Goal: Information Seeking & Learning: Find specific fact

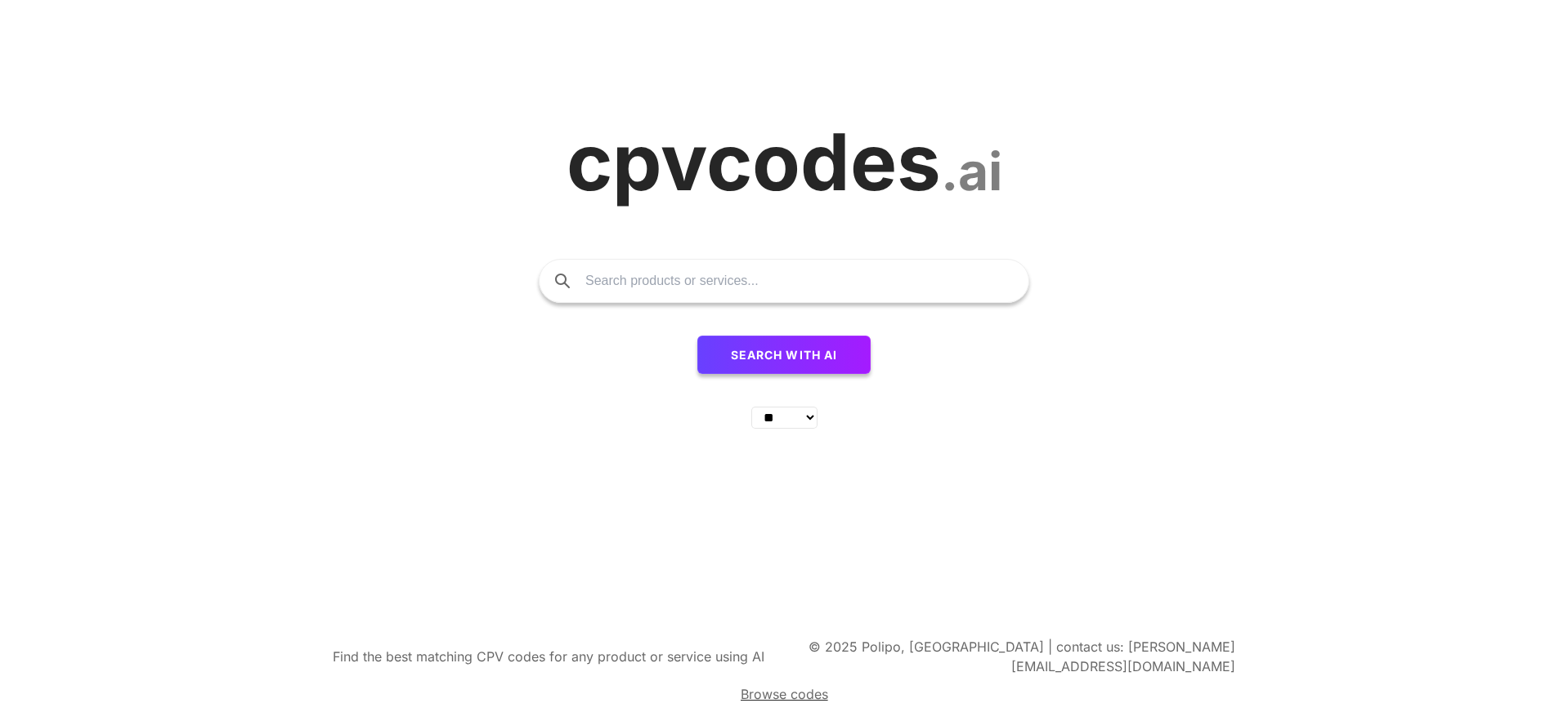
click at [645, 284] on input "text" at bounding box center [799, 281] width 427 height 43
paste input "Vi leverer tjenester innen UAV-operasjoner og fjernstyrt overvåkning, og er spe…"
click at [810, 425] on select "** ** ** ** ** ** ** ** ** ** ** ** ** ** ** ** ** ** ** ** ** ** ** **" at bounding box center [784, 418] width 66 height 22
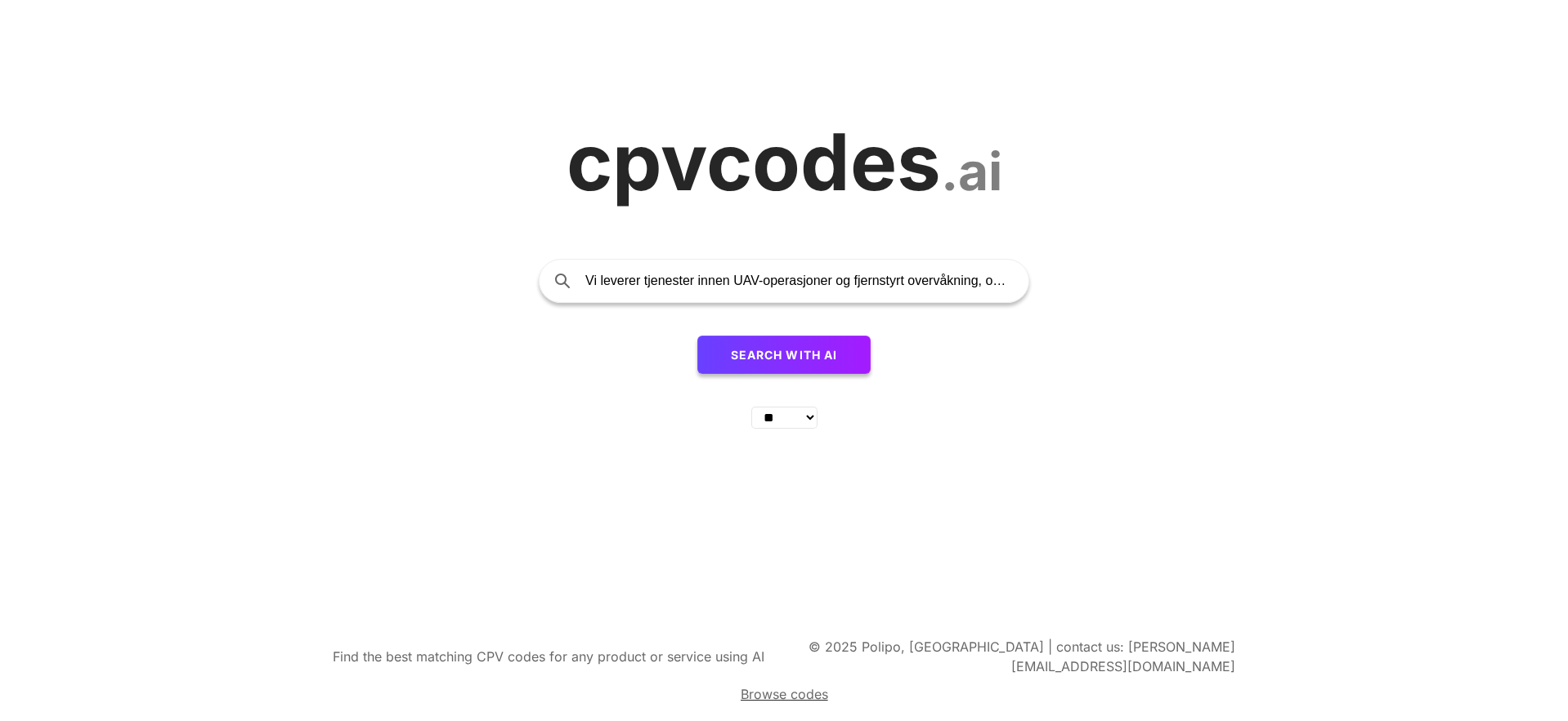
click at [916, 290] on input "Vi leverer tjenester innen UAV-operasjoner og fjernstyrt overvåkning, og er spe…" at bounding box center [799, 281] width 427 height 43
paste input "We provide services within UAV operations and remote monitoring, and are partic…"
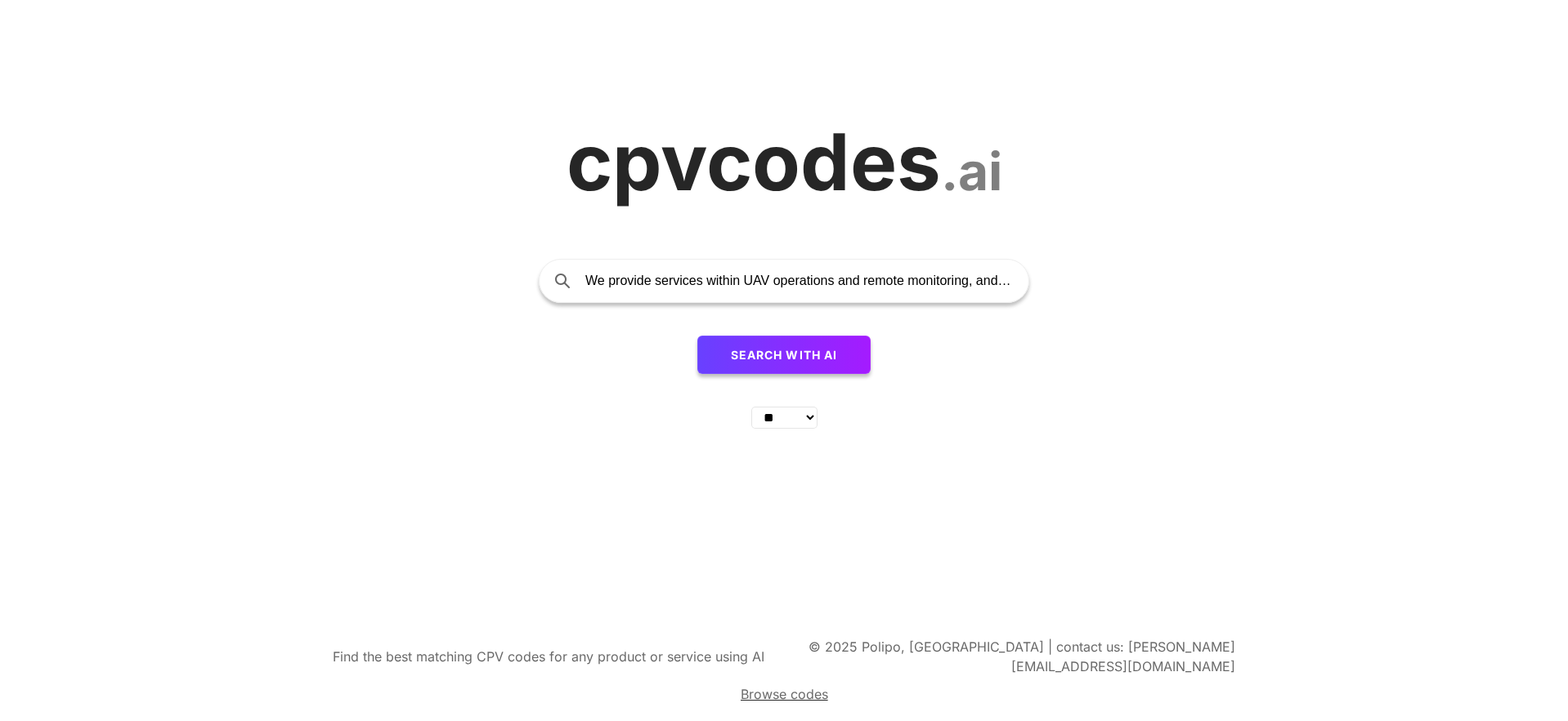
scroll to position [0, 1142]
type input "We provide services within UAV operations and remote monitoring, and are partic…"
click at [798, 360] on span "Search with AI" at bounding box center [784, 355] width 107 height 14
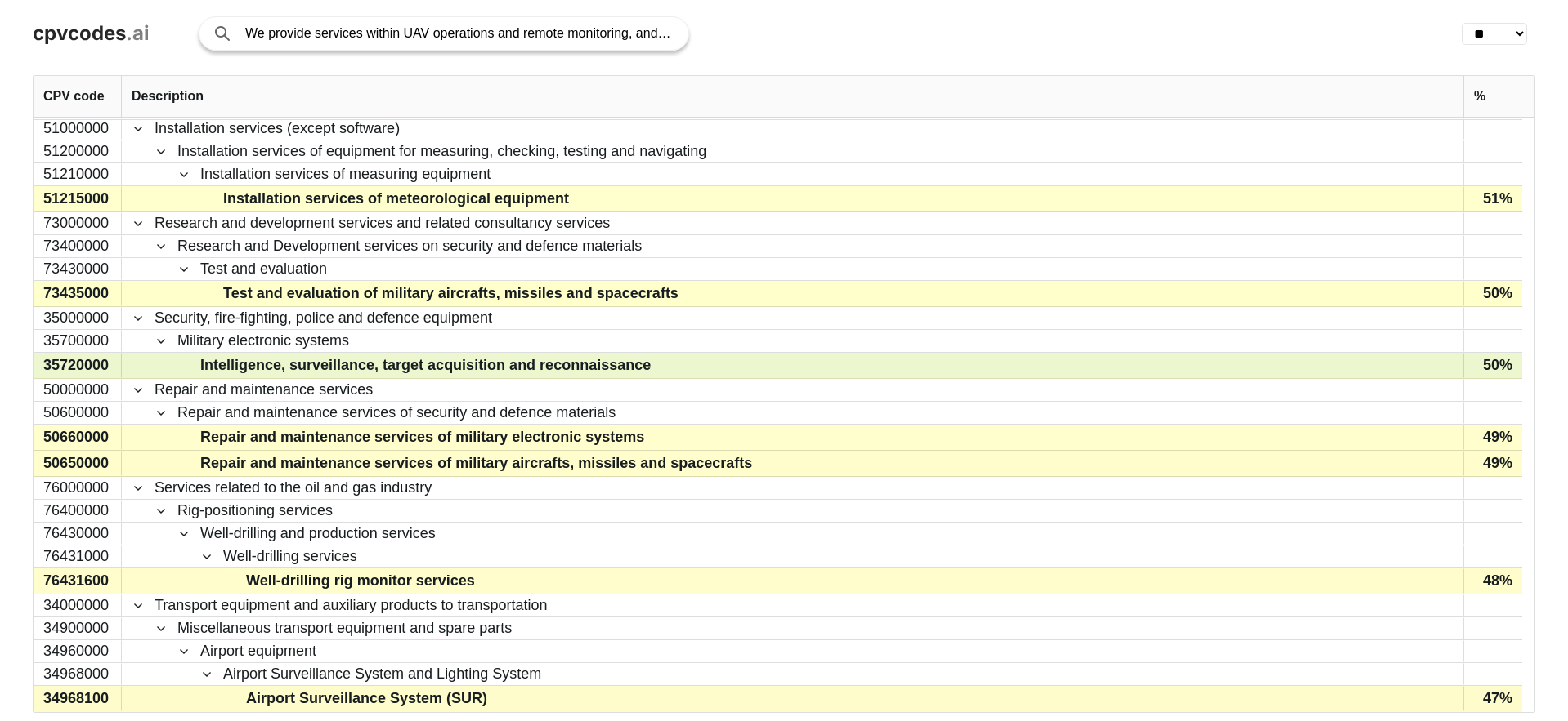
scroll to position [1092, 0]
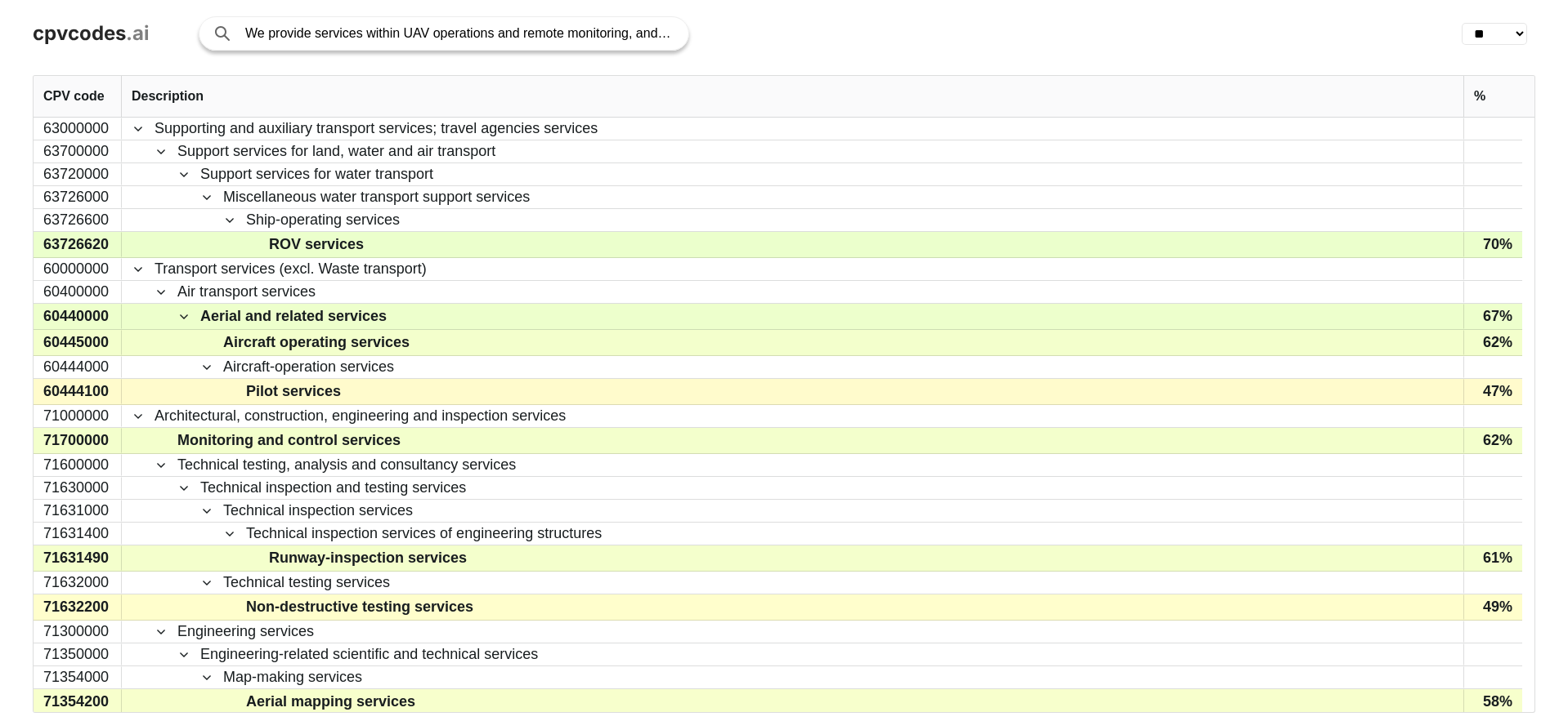
click at [1487, 89] on div "%" at bounding box center [1493, 96] width 39 height 41
click at [1482, 91] on span "%" at bounding box center [1480, 96] width 12 height 15
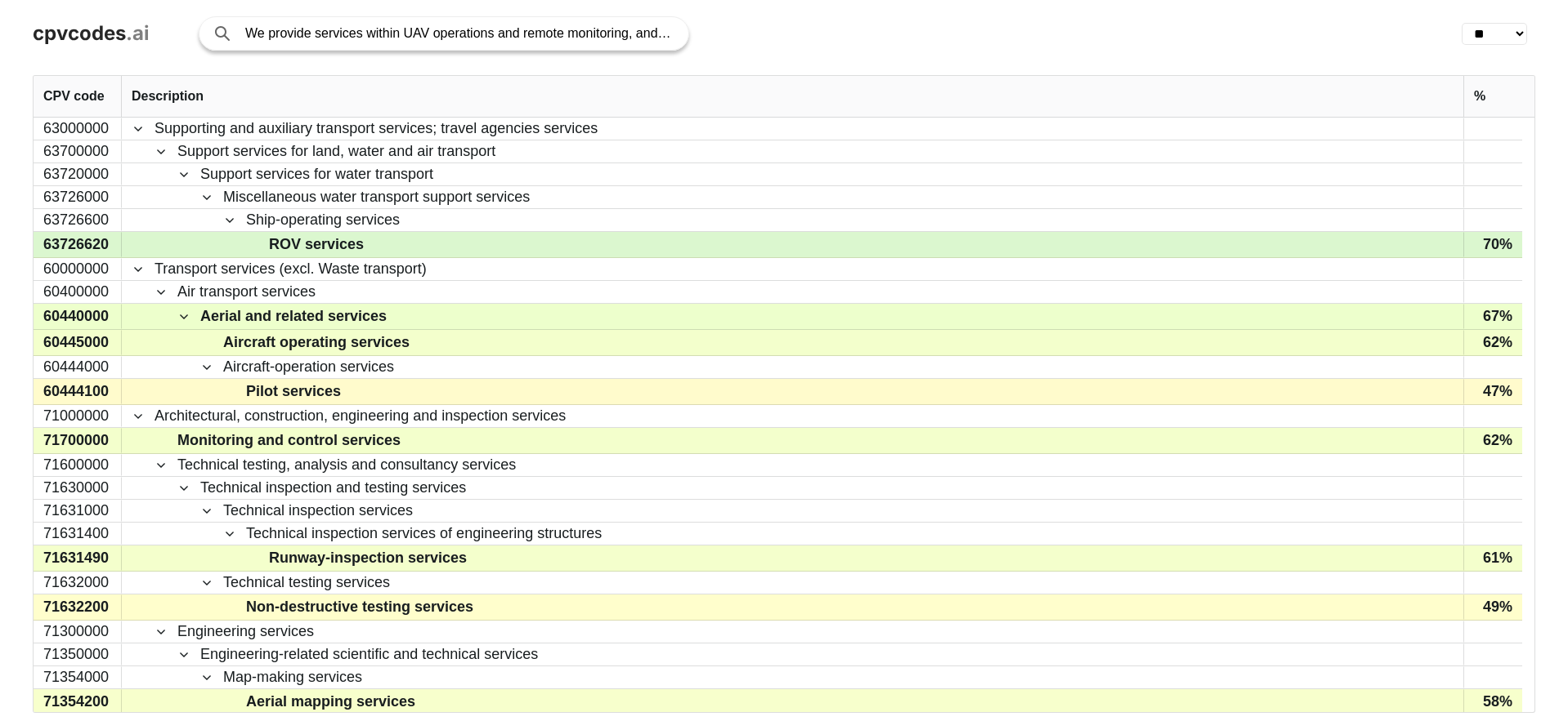
click at [331, 246] on span "ROV services" at bounding box center [316, 245] width 95 height 23
click at [332, 246] on span "ROV services" at bounding box center [316, 245] width 95 height 23
click at [325, 250] on span "ROV services" at bounding box center [316, 245] width 95 height 23
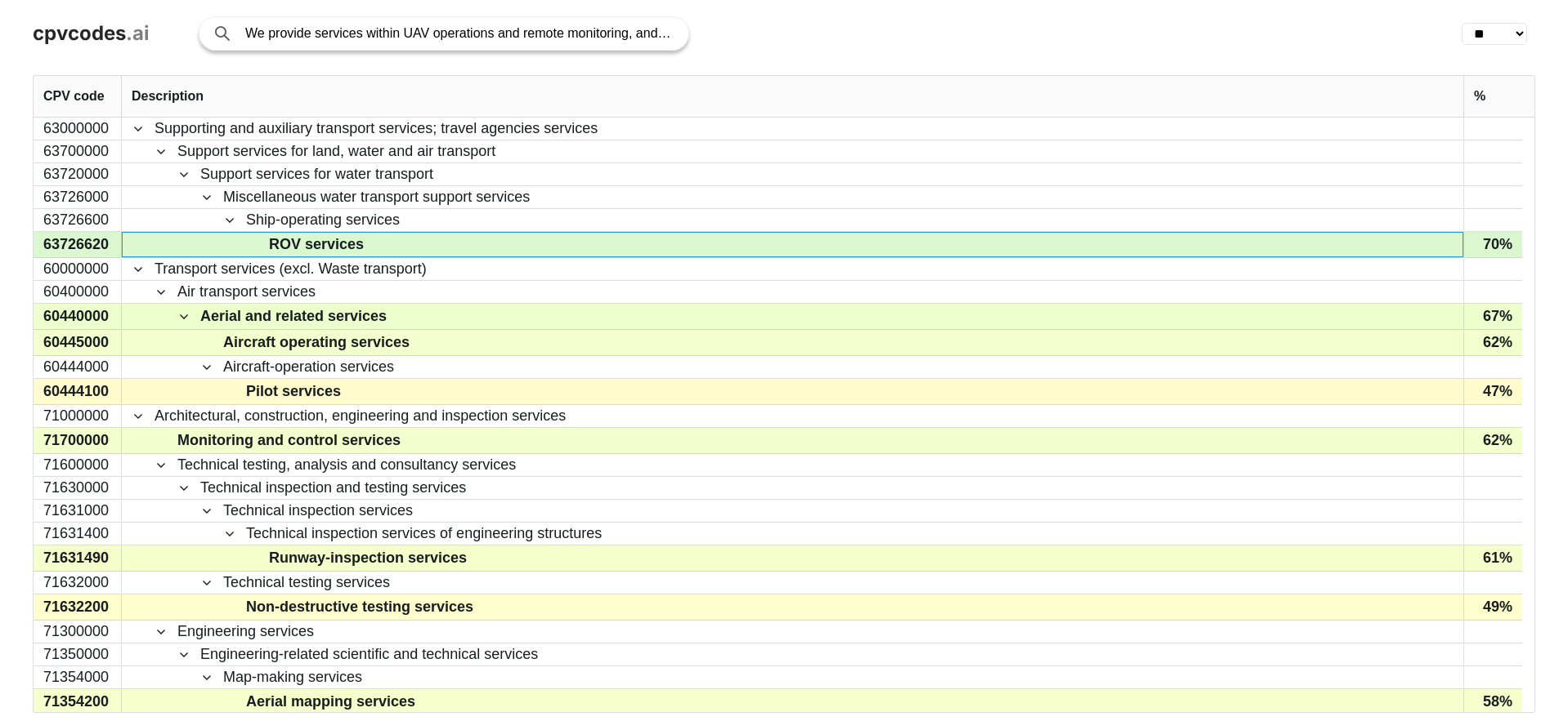
click at [325, 250] on span "ROV services" at bounding box center [316, 245] width 95 height 23
click at [49, 240] on div "63726620" at bounding box center [77, 245] width 88 height 25
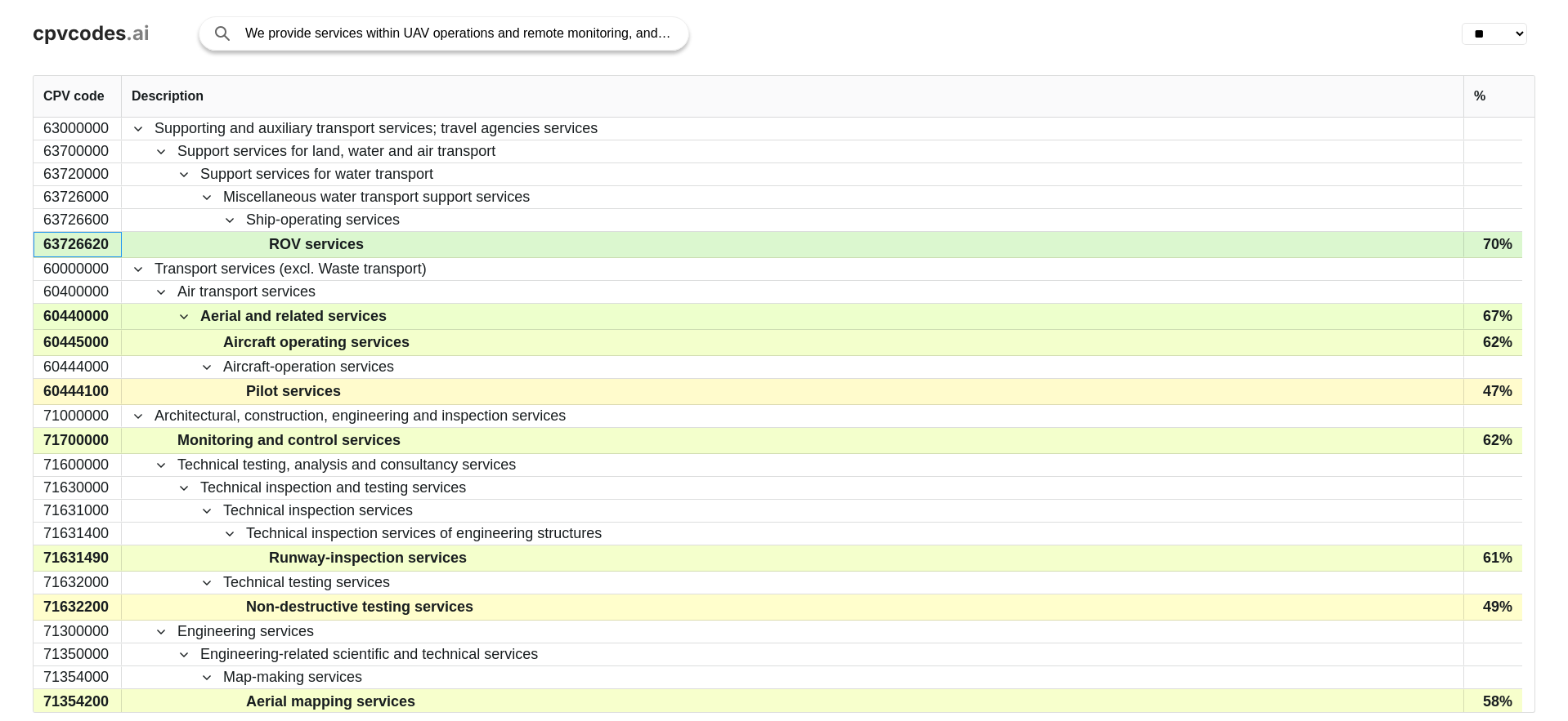
click at [49, 240] on div "63726620" at bounding box center [77, 245] width 88 height 25
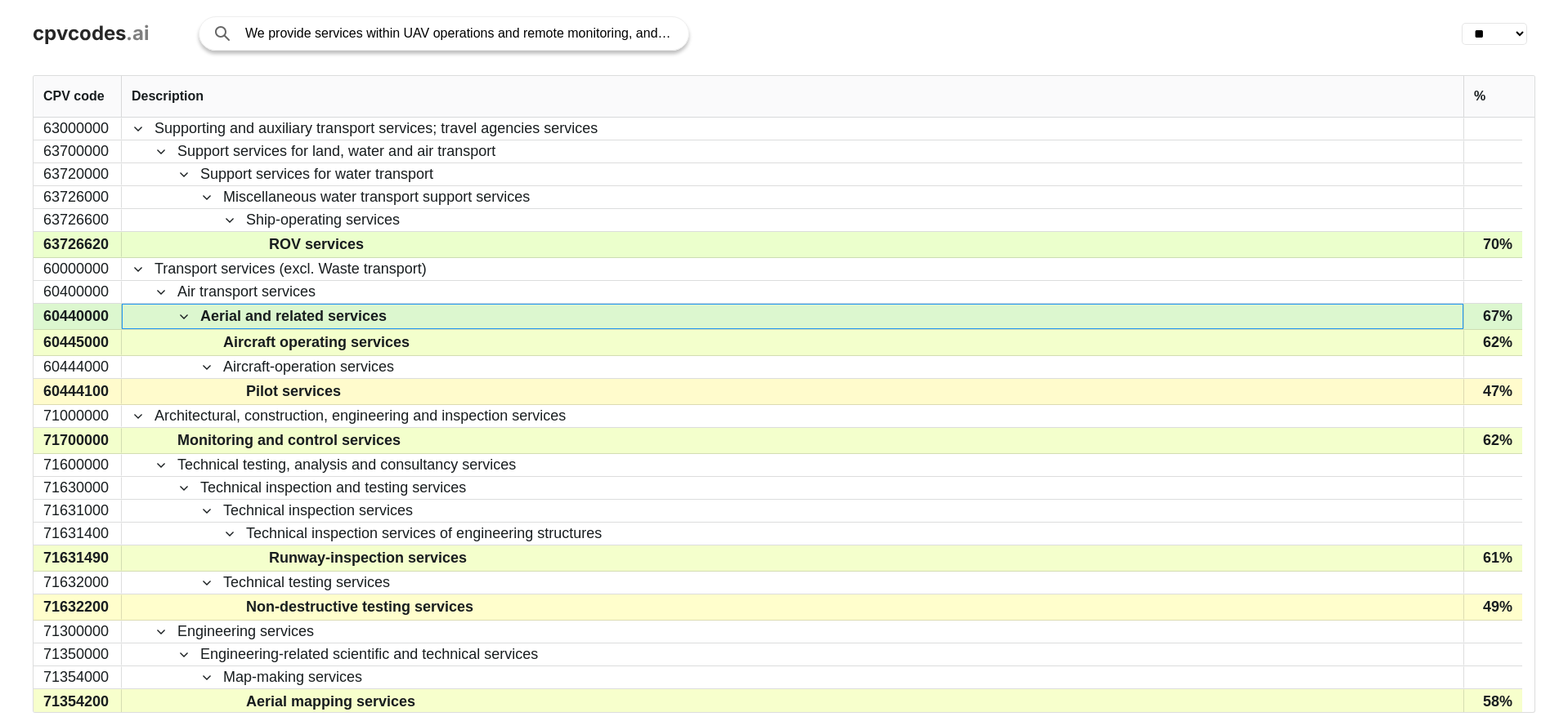
click at [180, 317] on span at bounding box center [184, 317] width 13 height 13
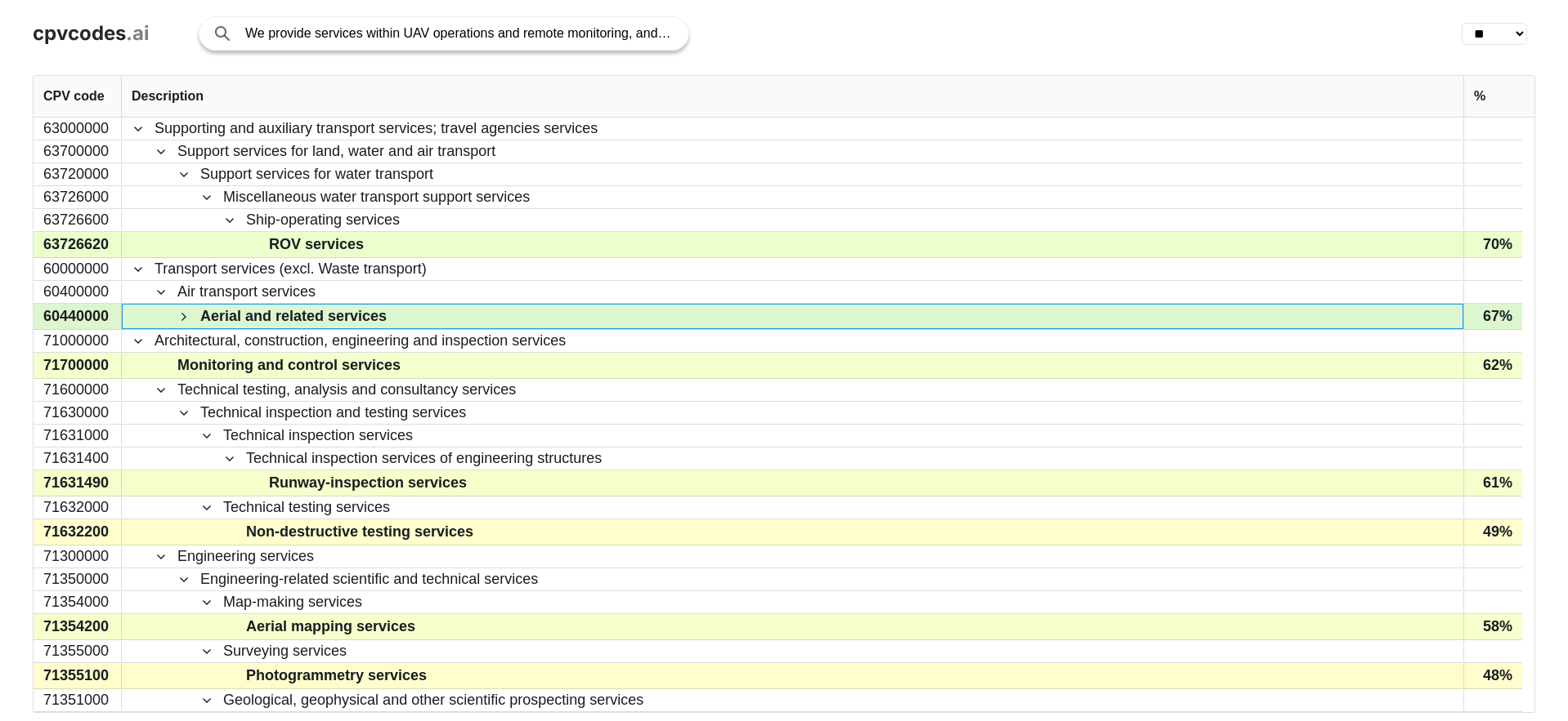
click at [180, 317] on span at bounding box center [184, 317] width 13 height 13
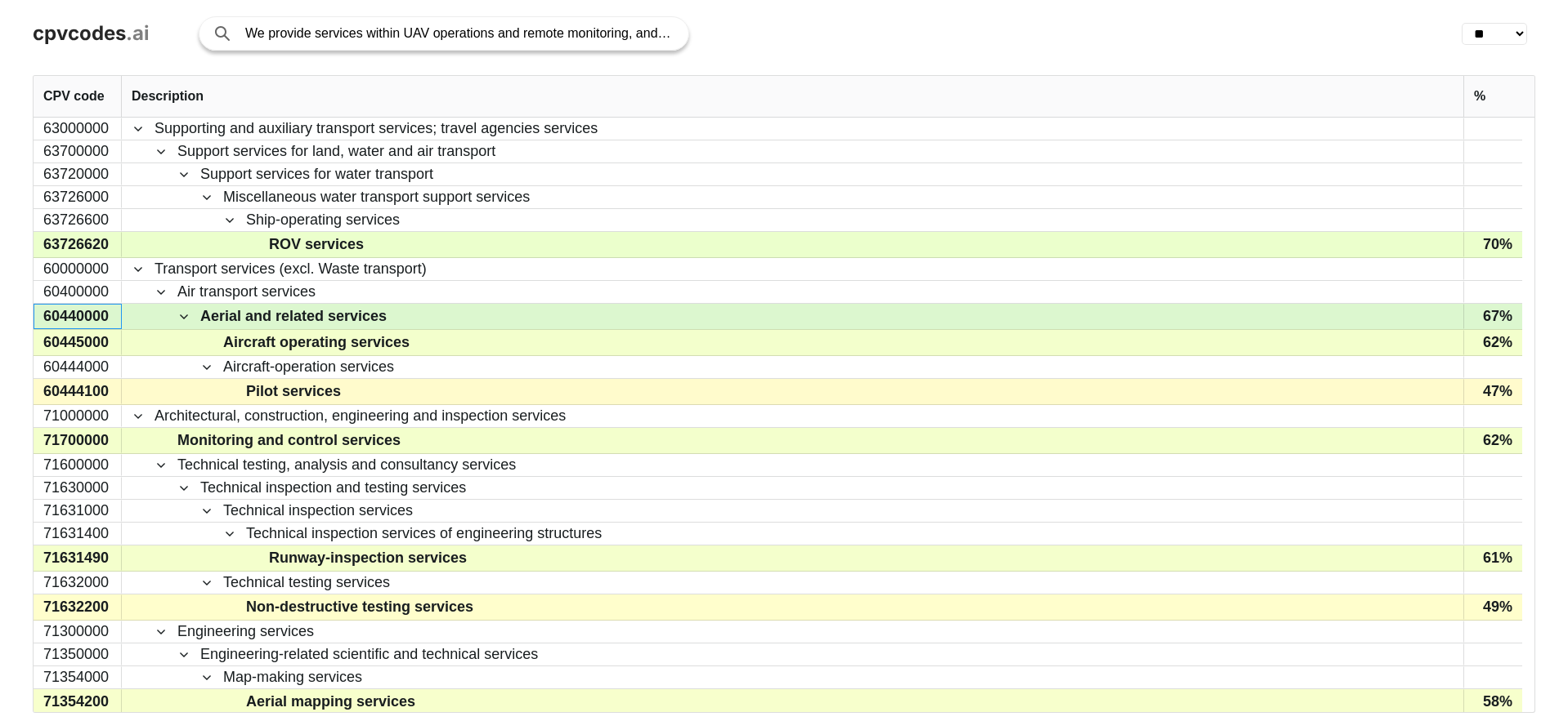
click at [56, 317] on div "60440000" at bounding box center [77, 317] width 88 height 25
click at [78, 319] on div "60440000" at bounding box center [77, 317] width 88 height 25
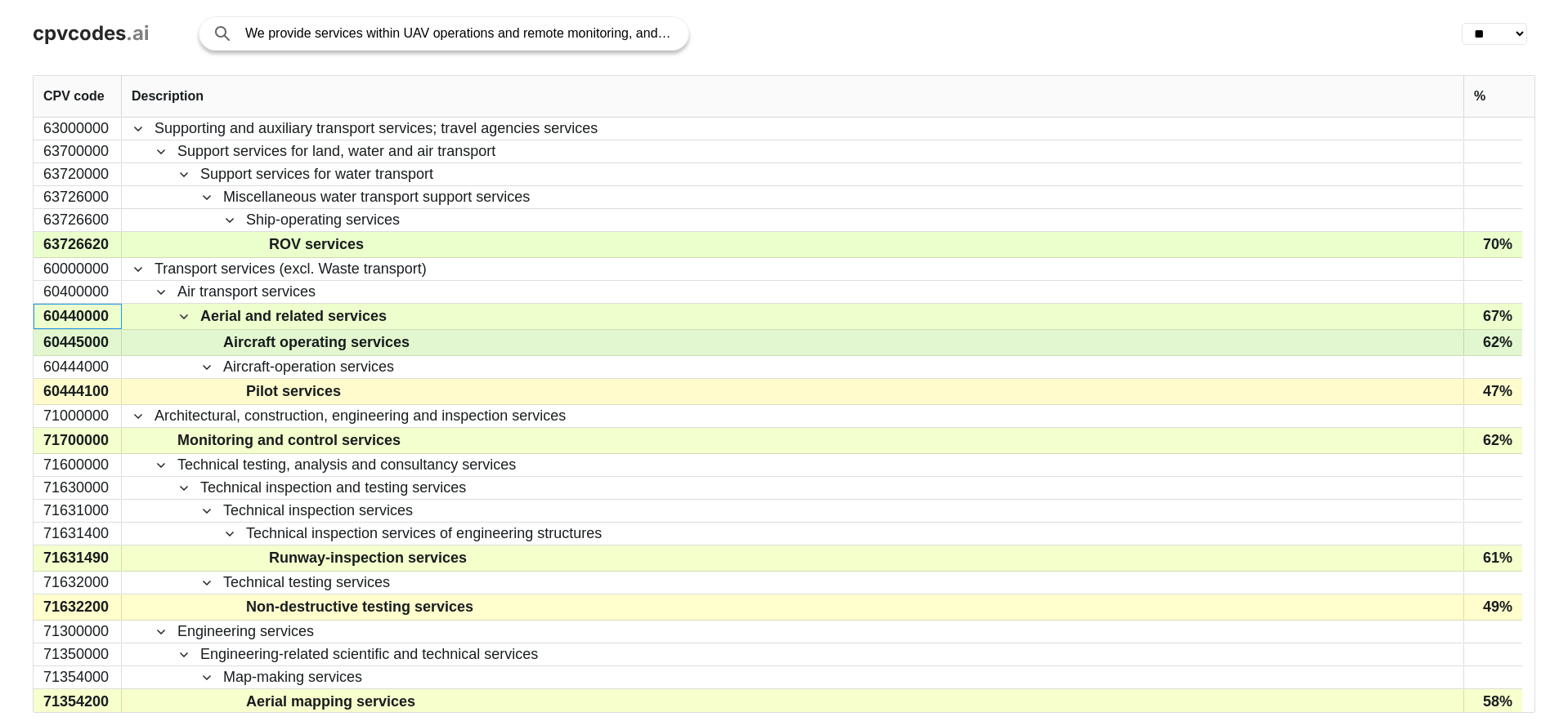
click at [82, 332] on div "60445000" at bounding box center [77, 343] width 88 height 25
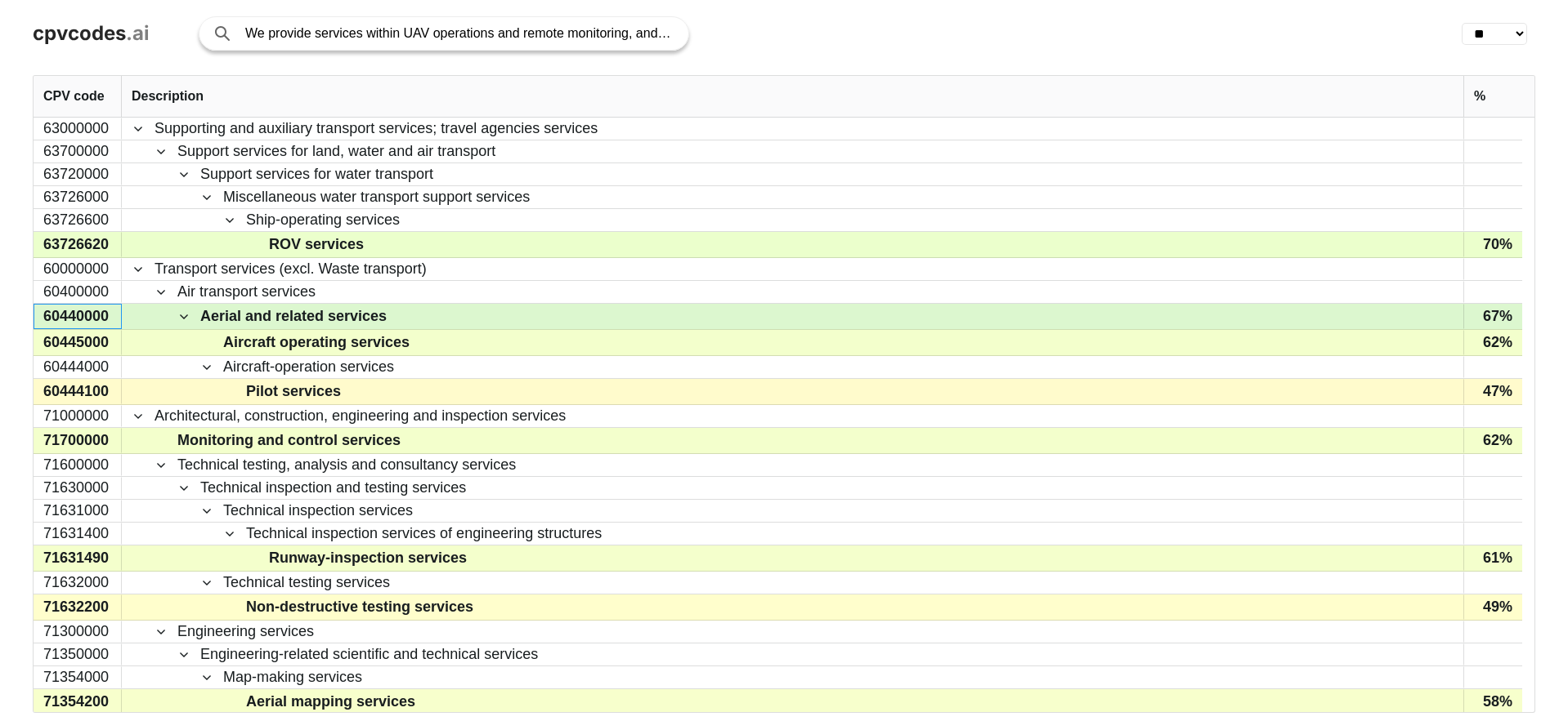
click at [65, 311] on div "60440000" at bounding box center [77, 317] width 88 height 25
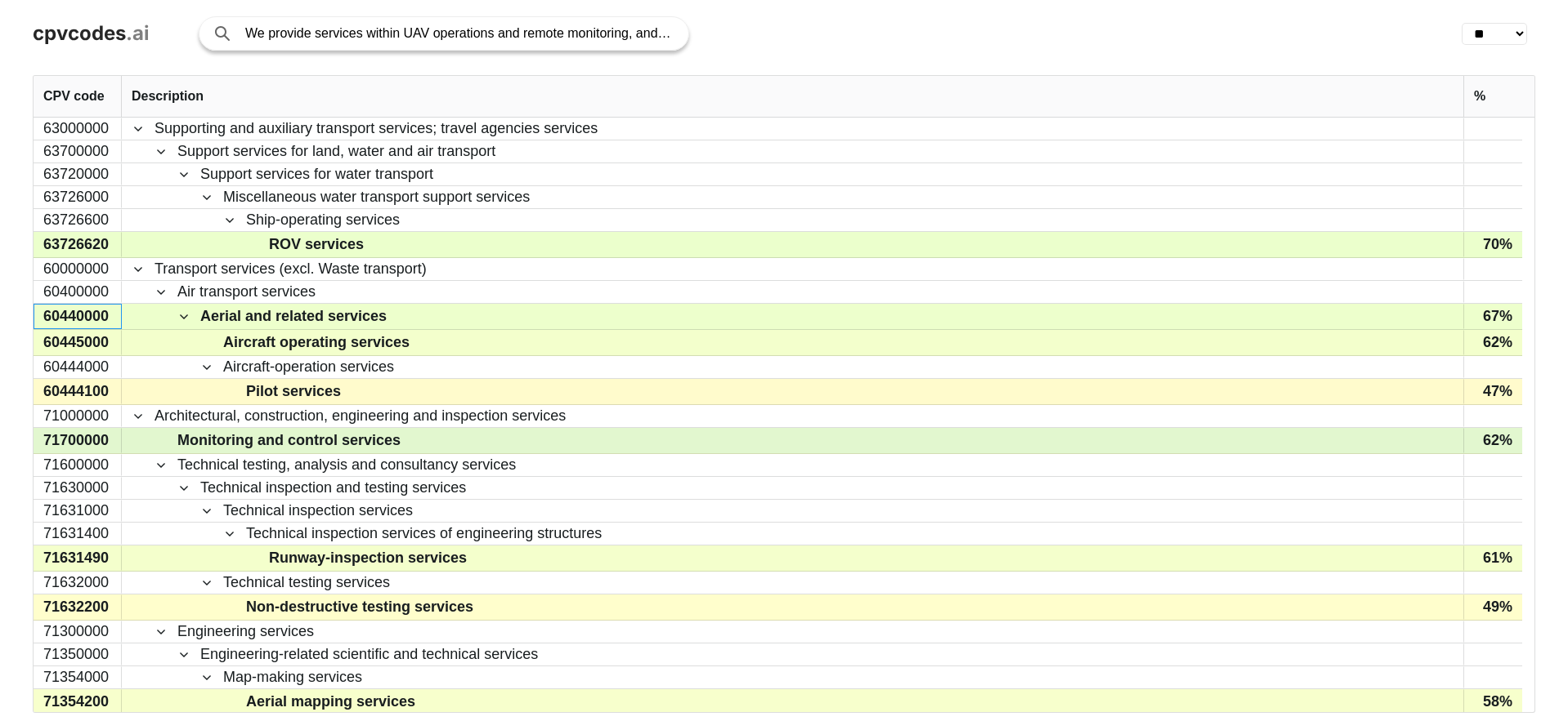
click at [80, 440] on div "71700000" at bounding box center [77, 441] width 88 height 25
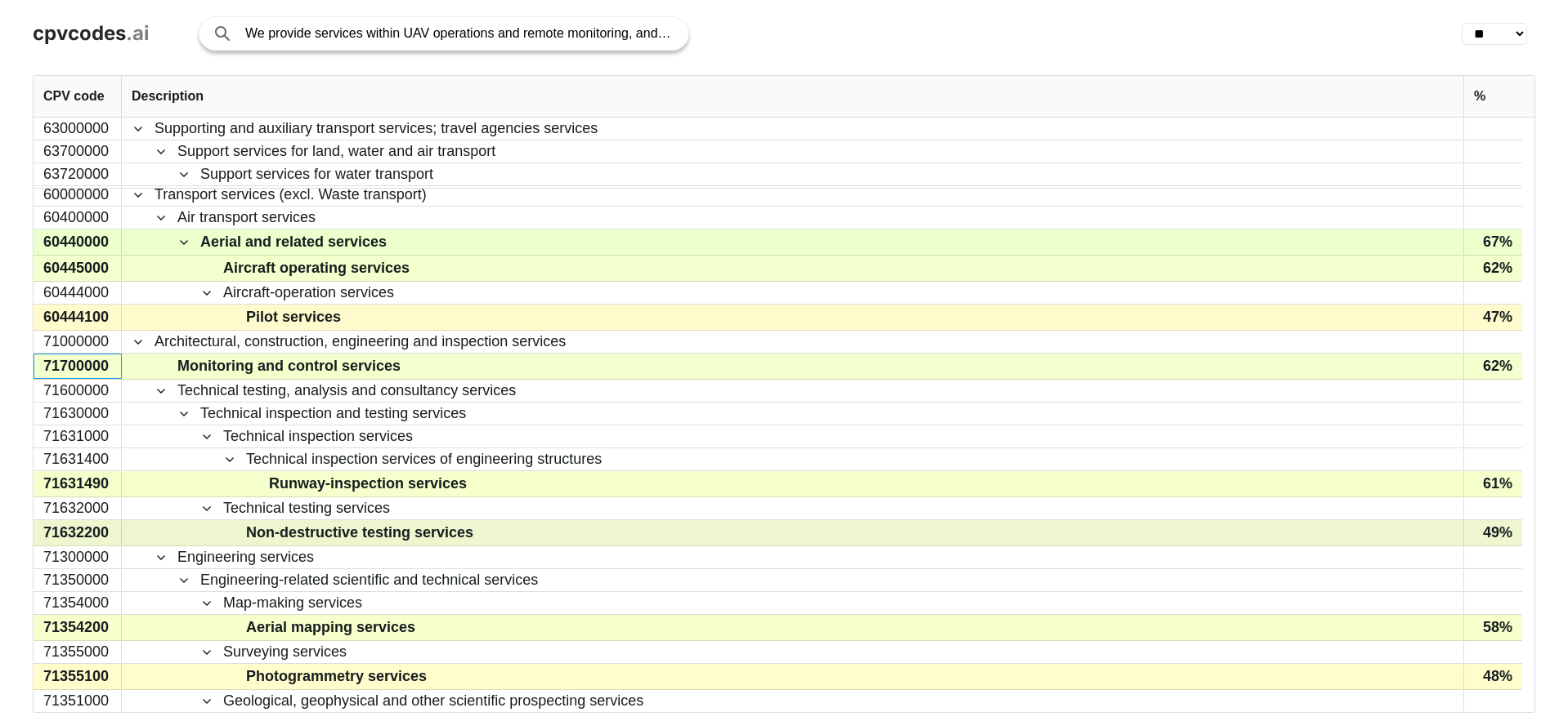
scroll to position [75, 0]
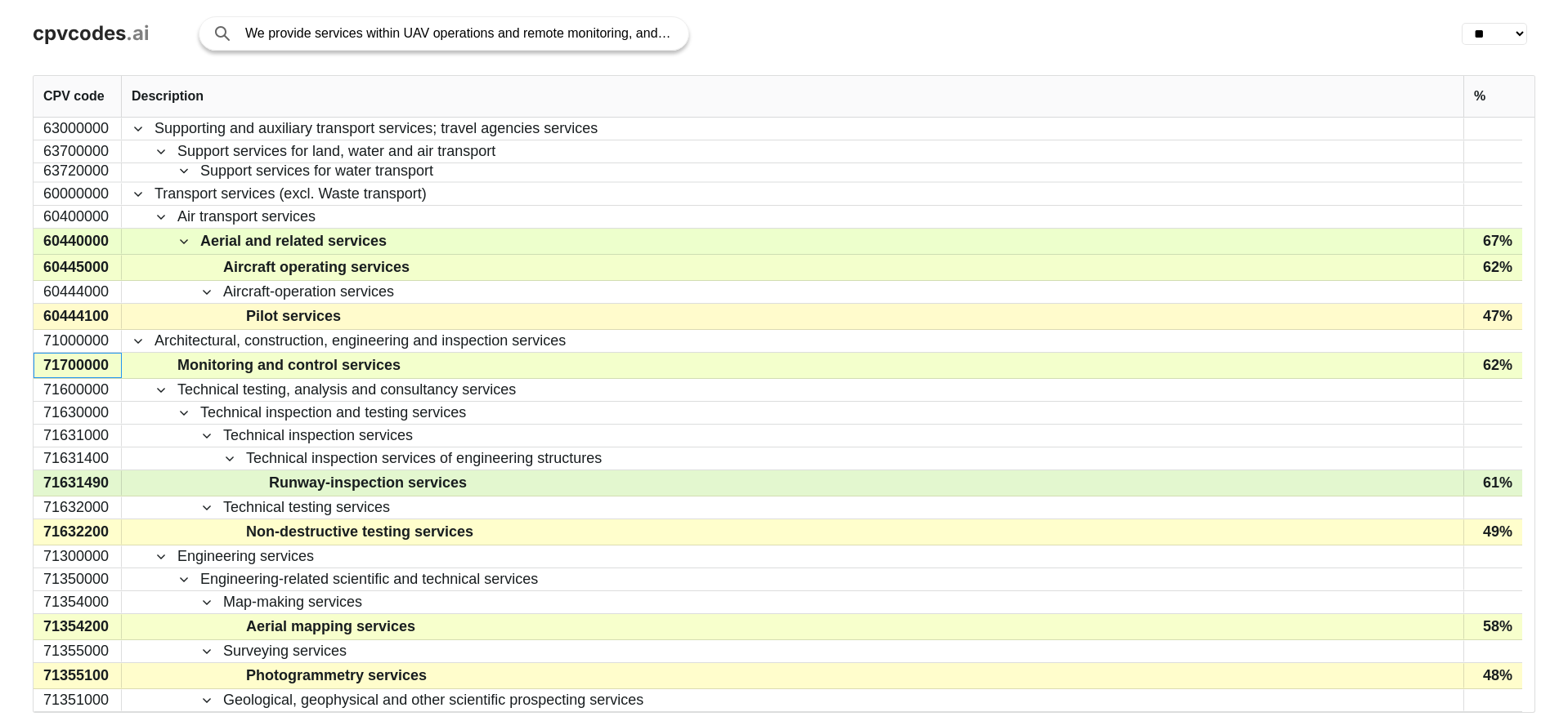
click at [81, 480] on div "71631490" at bounding box center [77, 483] width 88 height 25
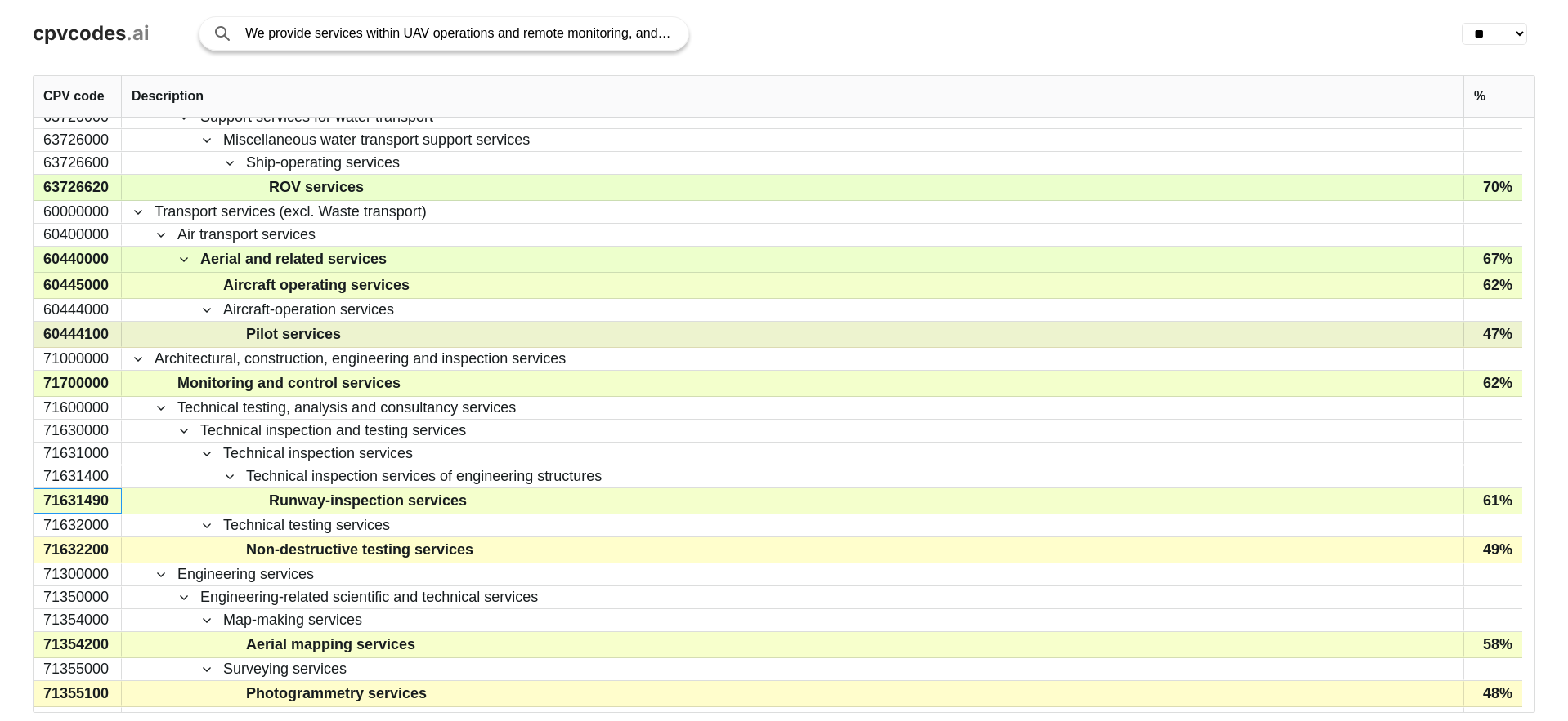
scroll to position [0, 0]
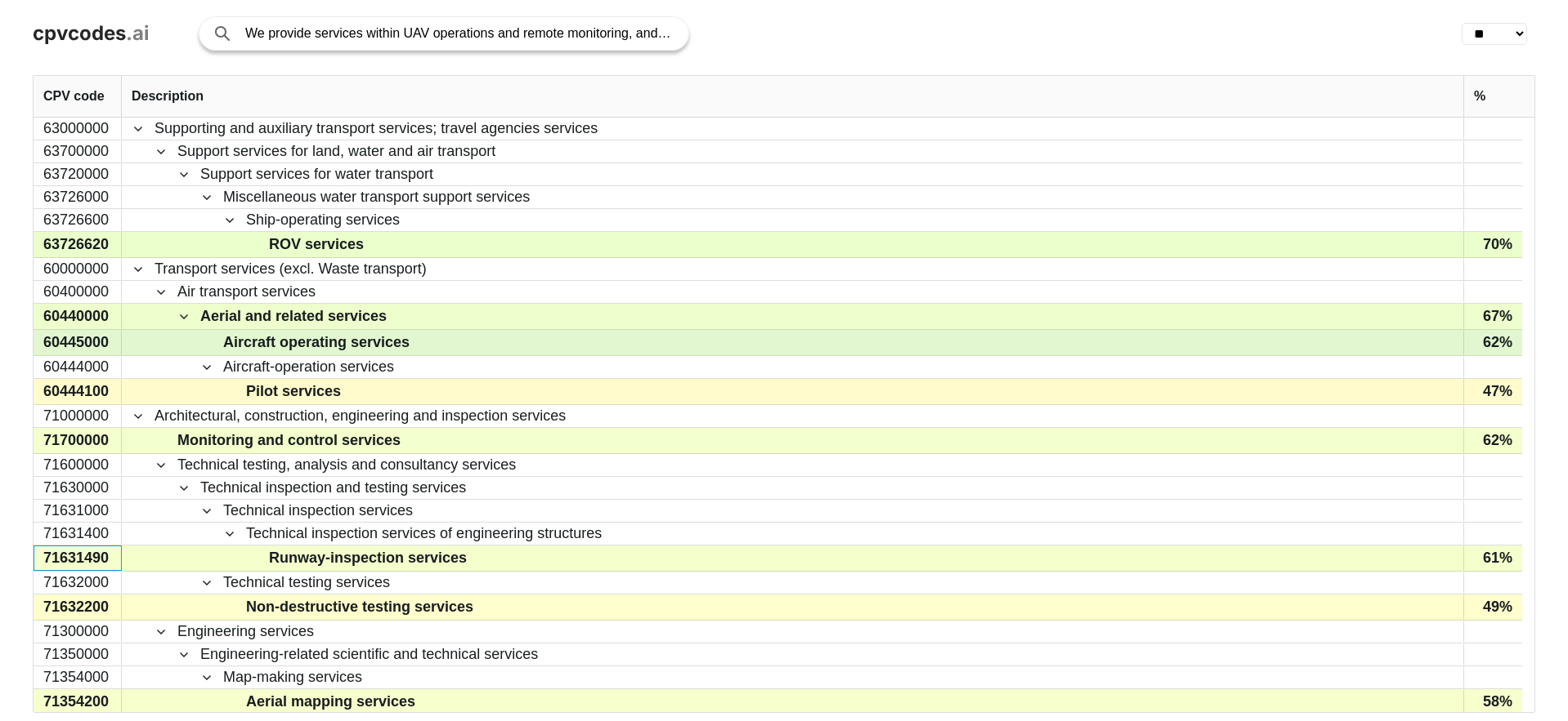
click at [86, 343] on div "60445000" at bounding box center [77, 343] width 88 height 25
